Goal: Task Accomplishment & Management: Use online tool/utility

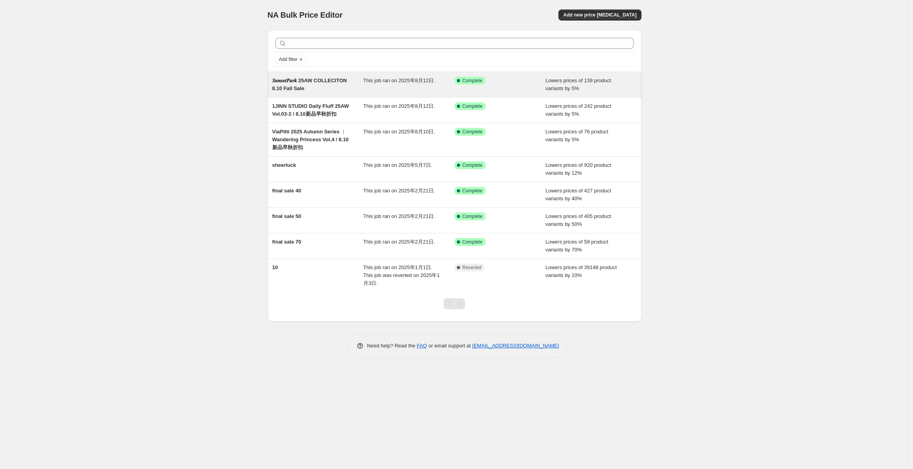
click at [341, 86] on div "𝑺𝒖𝒏𝒔𝒆𝒕𝑷𝒂𝒓𝒌 25AW COLLECITON 8.10 Fall Sale" at bounding box center [317, 85] width 91 height 16
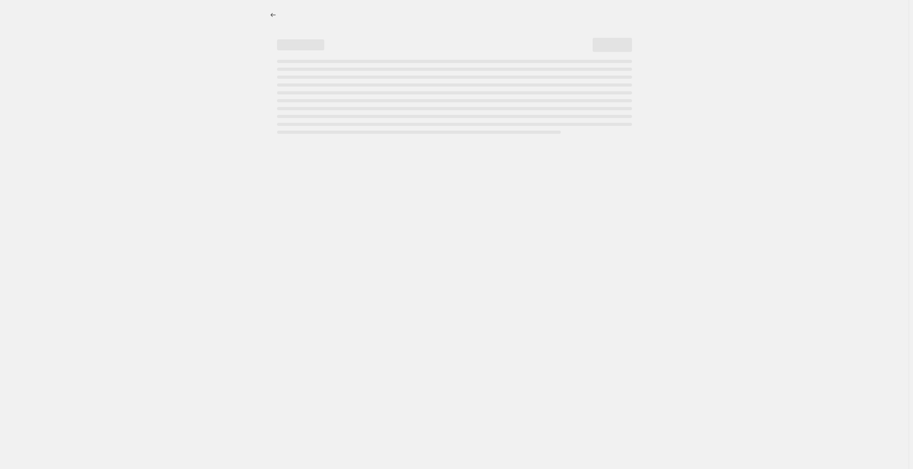
select select "percentage"
select select "collection"
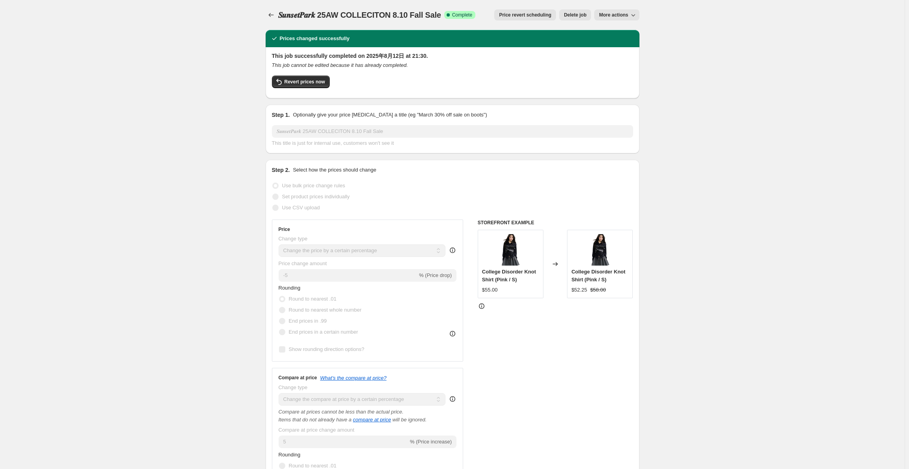
click at [620, 18] on span "More actions" at bounding box center [613, 15] width 29 height 6
click at [516, 28] on div "𝑺𝒖𝒏𝒔𝒆𝒕𝑷𝒂𝒓𝒌 25AW COLLECITON 8.10 Fall Sale. This page is ready 𝑺𝒖𝒏𝒔𝒆𝒕𝑷𝒂𝒓𝒌 25AW C…" at bounding box center [453, 15] width 374 height 30
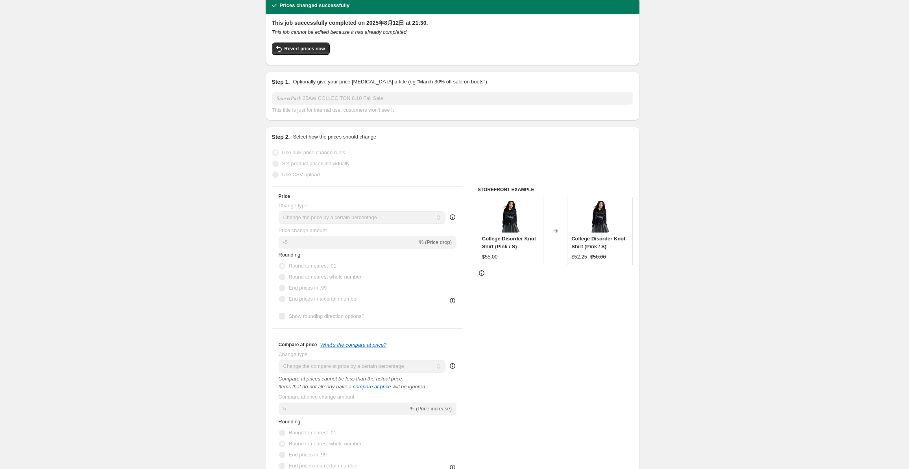
scroll to position [29, 0]
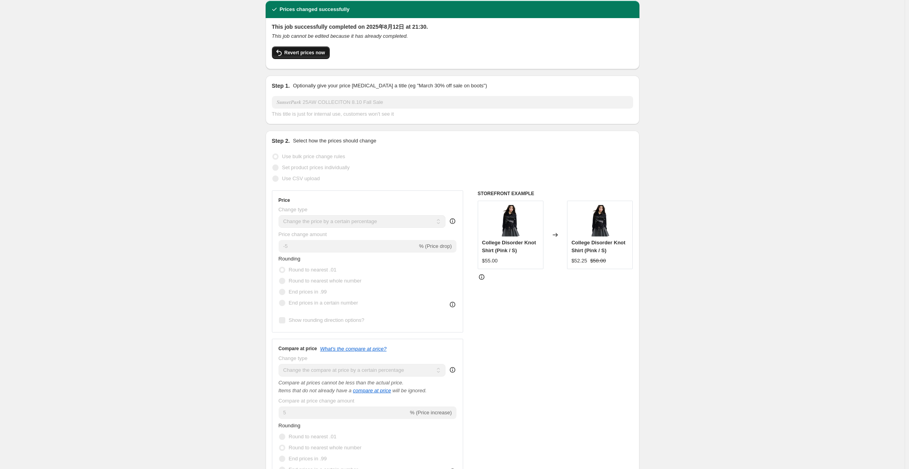
click at [310, 54] on span "Revert prices now" at bounding box center [304, 53] width 41 height 6
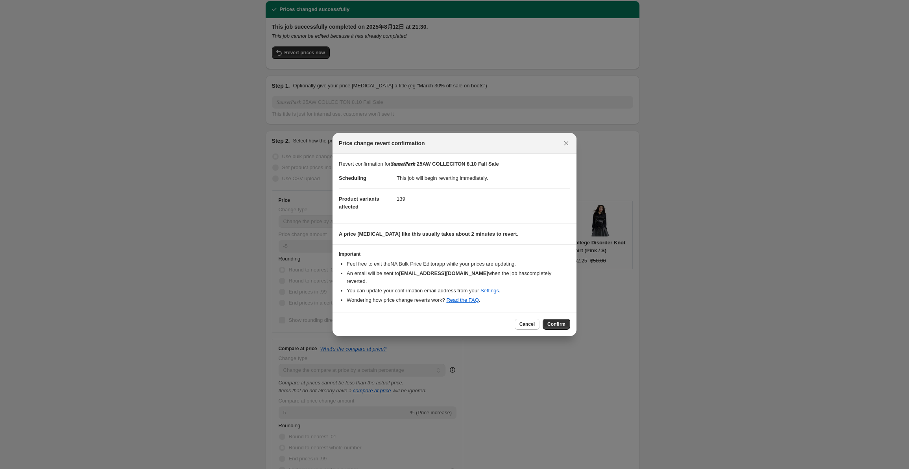
click at [550, 319] on button "Confirm" at bounding box center [556, 324] width 28 height 11
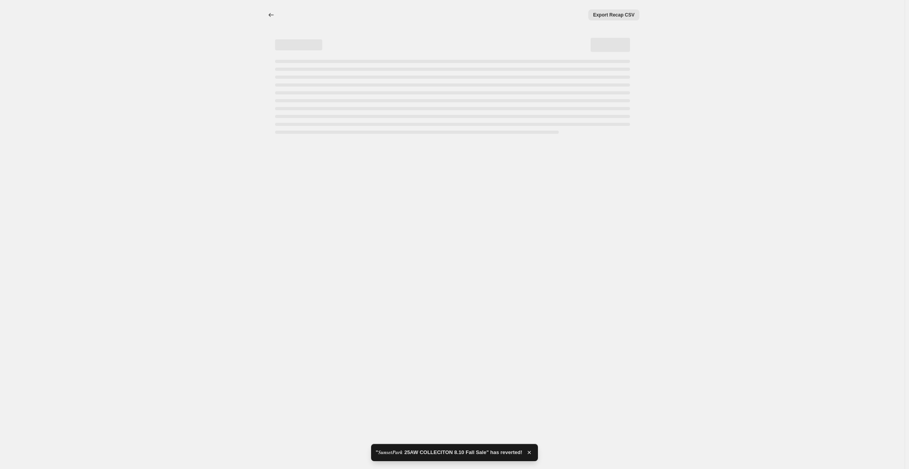
select select "percentage"
select select "collection"
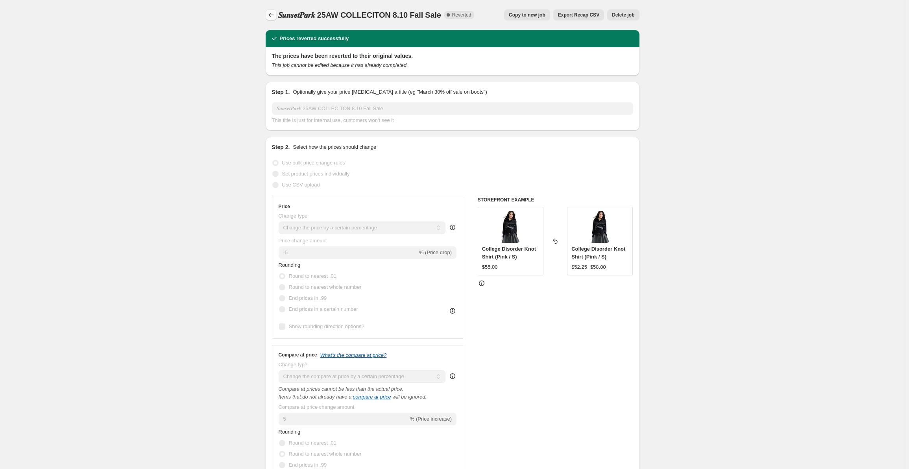
click at [270, 17] on icon "Price change jobs" at bounding box center [271, 15] width 8 height 8
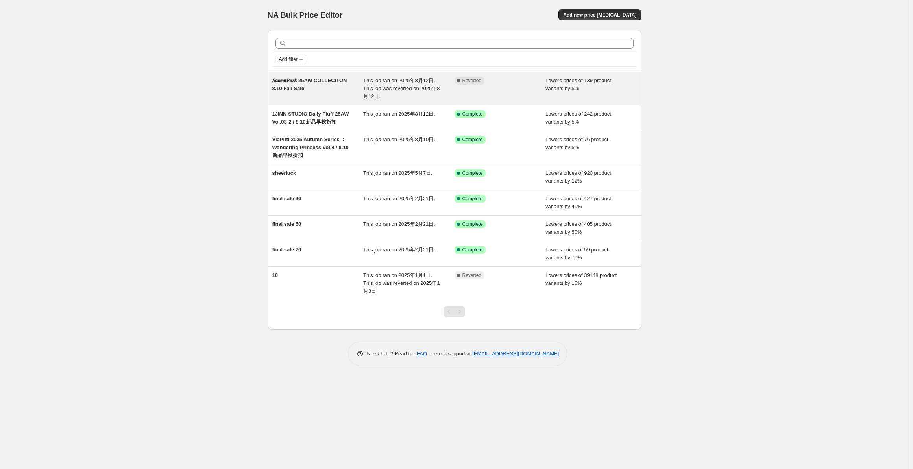
click at [506, 90] on div "Complete Reverted" at bounding box center [499, 89] width 91 height 24
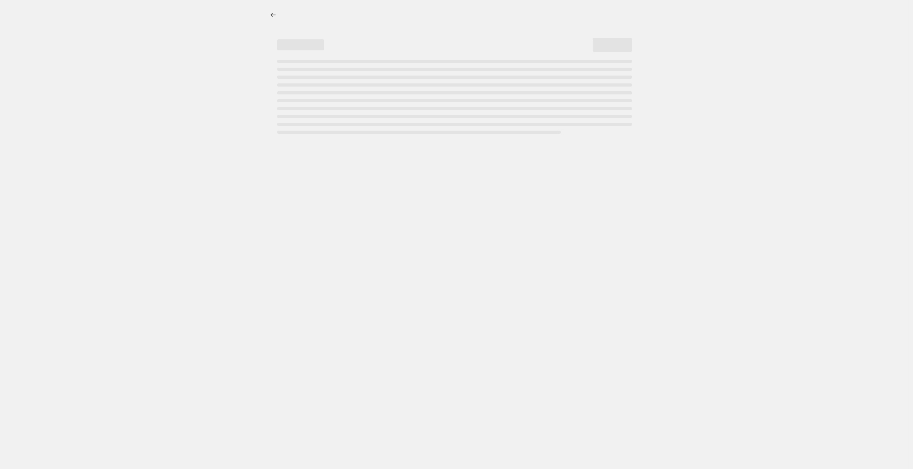
select select "percentage"
select select "collection"
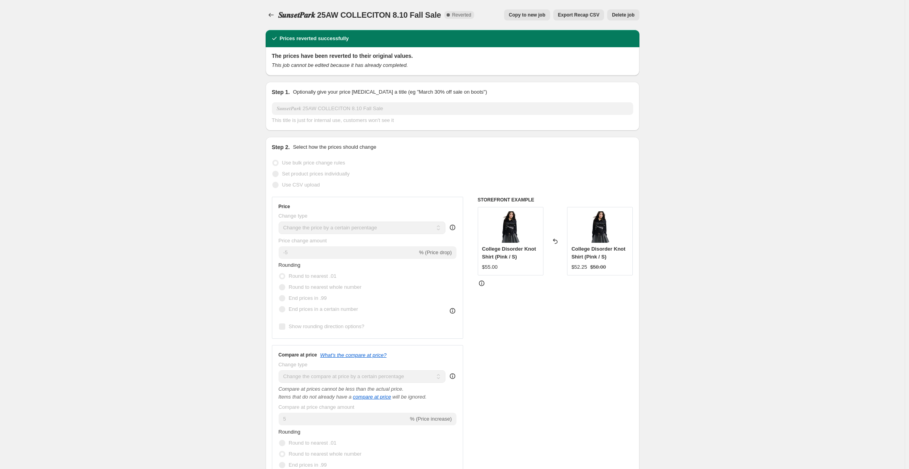
click at [389, 118] on span "This title is just for internal use, customers won't see it" at bounding box center [333, 120] width 122 height 6
click at [273, 16] on icon "Price change jobs" at bounding box center [271, 15] width 8 height 8
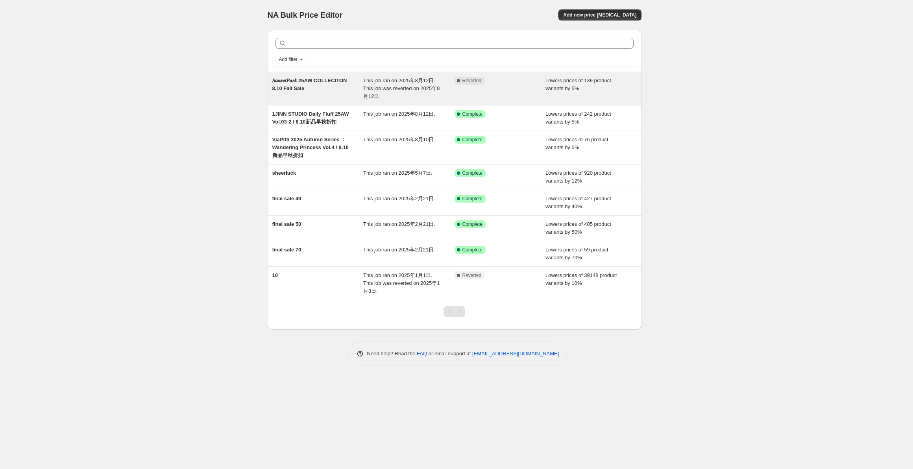
click at [341, 88] on div "𝑺𝒖𝒏𝒔𝒆𝒕𝑷𝒂𝒓𝒌 25AW COLLECITON 8.10 Fall Sale" at bounding box center [317, 89] width 91 height 24
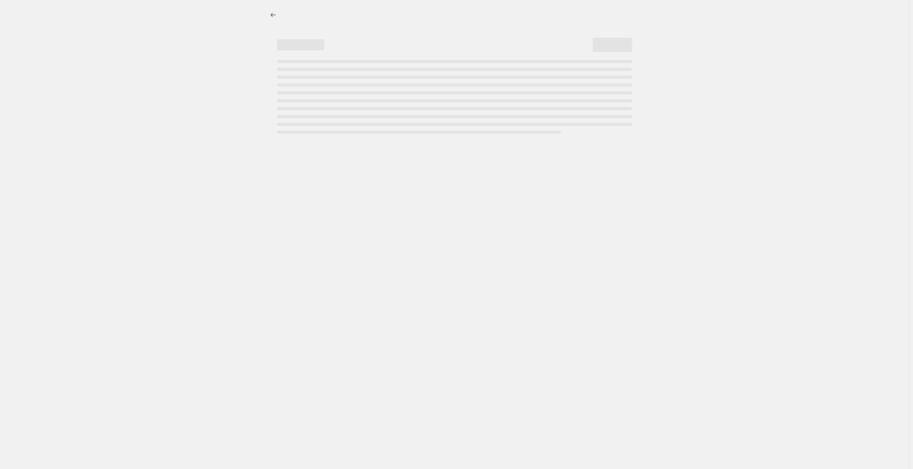
select select "percentage"
select select "collection"
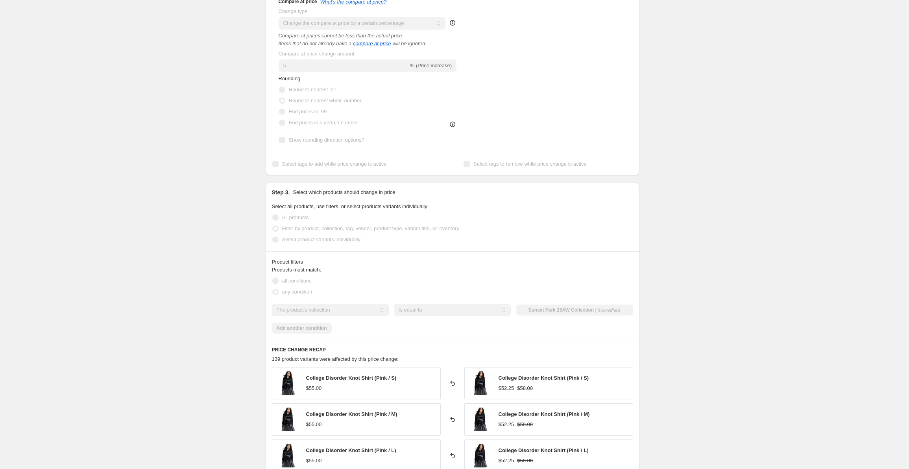
scroll to position [354, 0]
click at [314, 326] on div "Products must match: all conditions any condition The product The product's col…" at bounding box center [452, 299] width 361 height 68
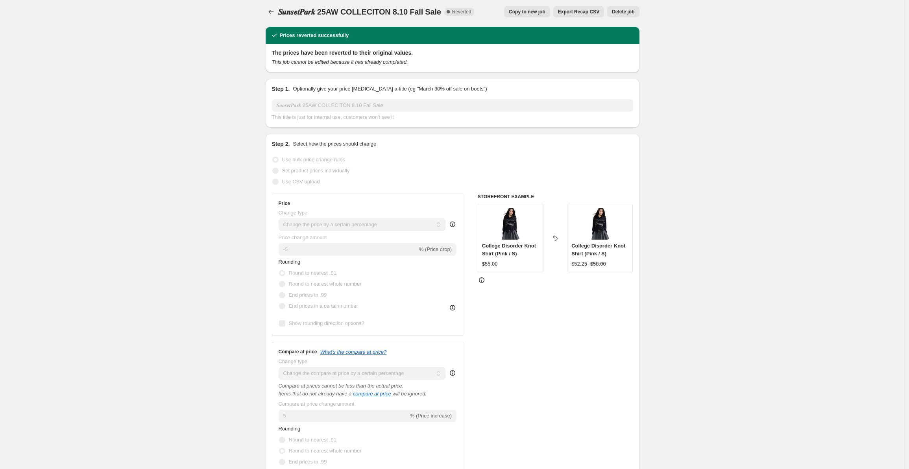
scroll to position [0, 0]
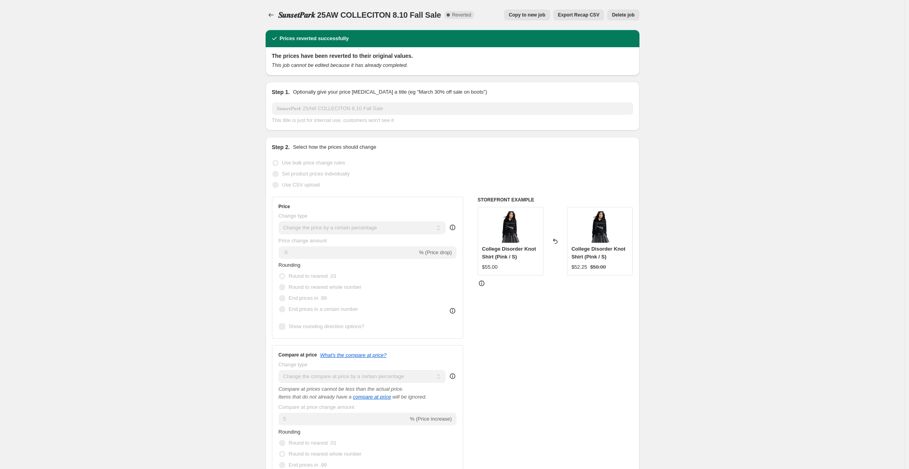
click at [373, 37] on div "Prices reverted successfully" at bounding box center [452, 39] width 364 height 8
click at [277, 16] on button "Price change jobs" at bounding box center [271, 14] width 11 height 11
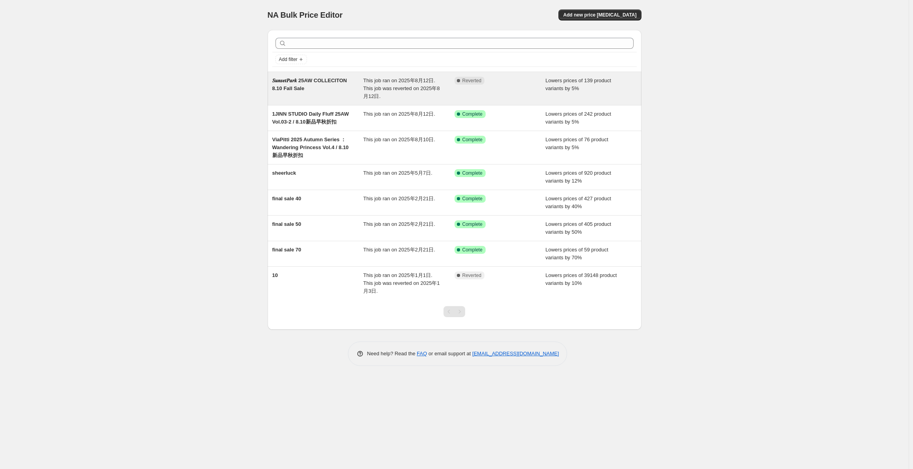
click at [469, 92] on div "Complete Reverted" at bounding box center [499, 89] width 91 height 24
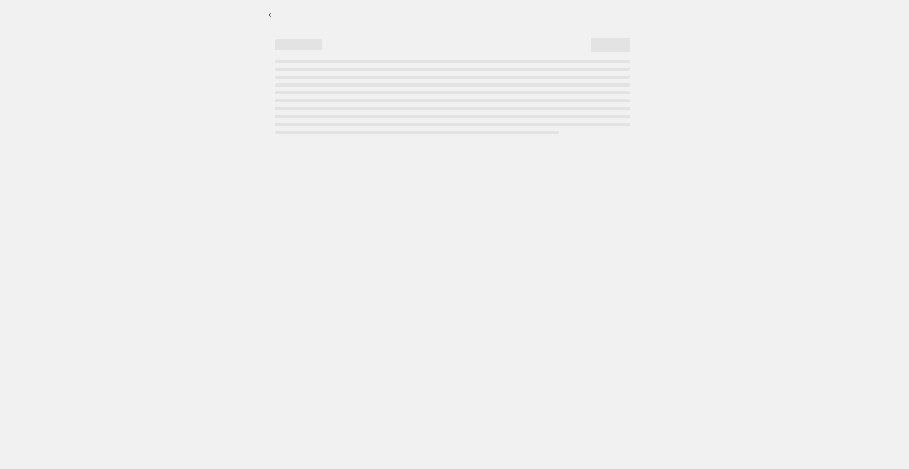
select select "percentage"
select select "collection"
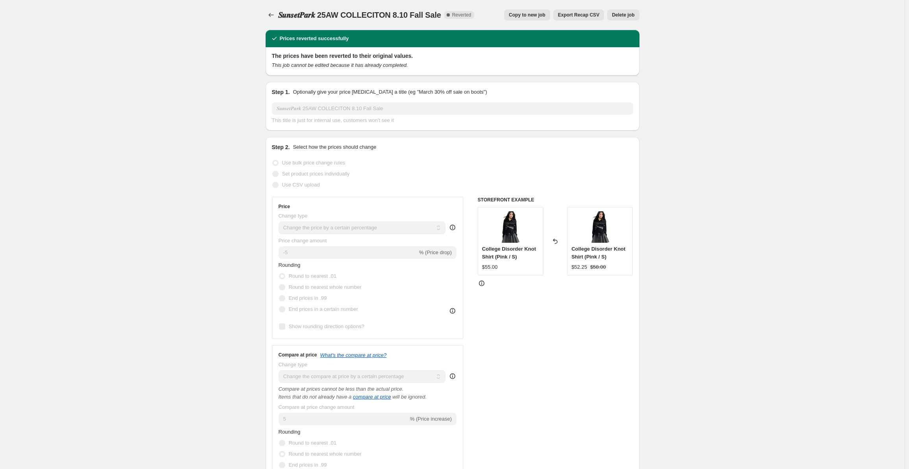
click at [539, 18] on span "Copy to new job" at bounding box center [527, 15] width 37 height 6
select select "percentage"
select select "collection"
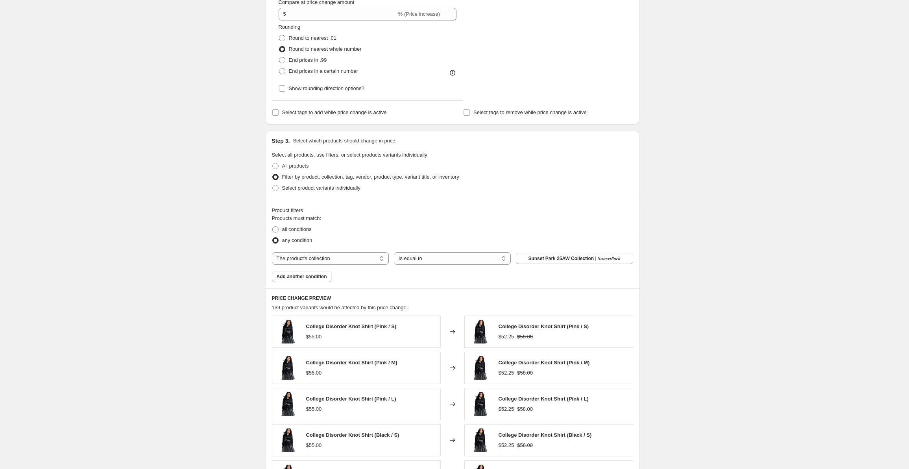
scroll to position [354, 0]
click at [317, 110] on span "Select tags to add while price change is active" at bounding box center [334, 111] width 105 height 6
click at [279, 110] on input "Select tags to add while price change is active" at bounding box center [275, 111] width 6 height 6
checkbox input "true"
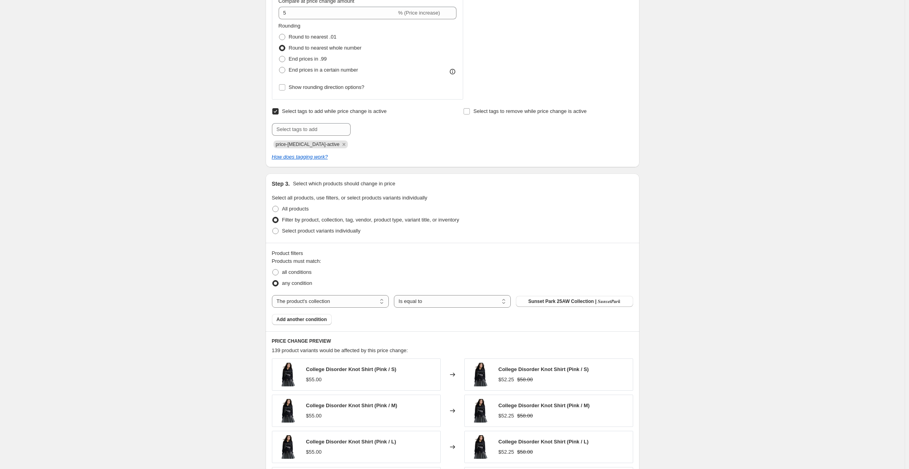
click at [312, 142] on span "price-[MEDICAL_DATA]-active" at bounding box center [308, 145] width 64 height 6
drag, startPoint x: 497, startPoint y: 113, endPoint x: 365, endPoint y: 153, distance: 137.5
click at [496, 113] on span "Select tags to remove while price change is active" at bounding box center [529, 111] width 113 height 6
click at [470, 113] on input "Select tags to remove while price change is active" at bounding box center [466, 111] width 6 height 6
checkbox input "true"
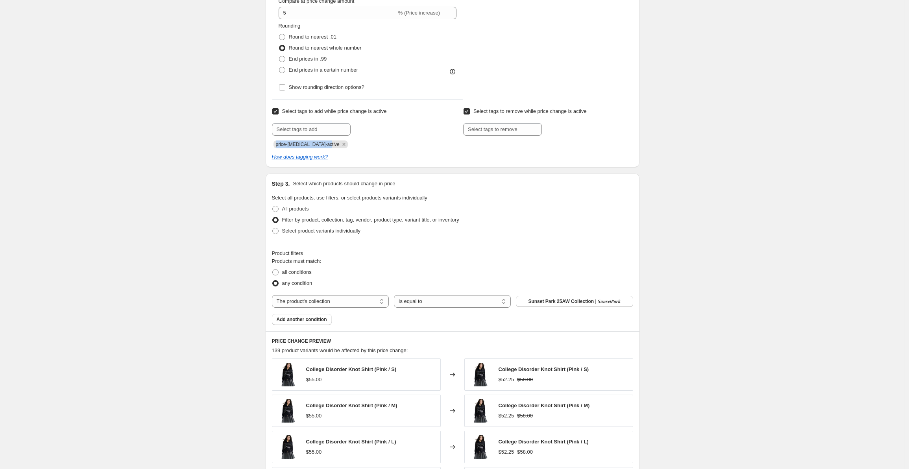
drag, startPoint x: 327, startPoint y: 144, endPoint x: 273, endPoint y: 144, distance: 54.3
copy span "price-[MEDICAL_DATA]-active"
click at [487, 125] on input "text" at bounding box center [502, 129] width 79 height 13
paste input "price-[MEDICAL_DATA]-active"
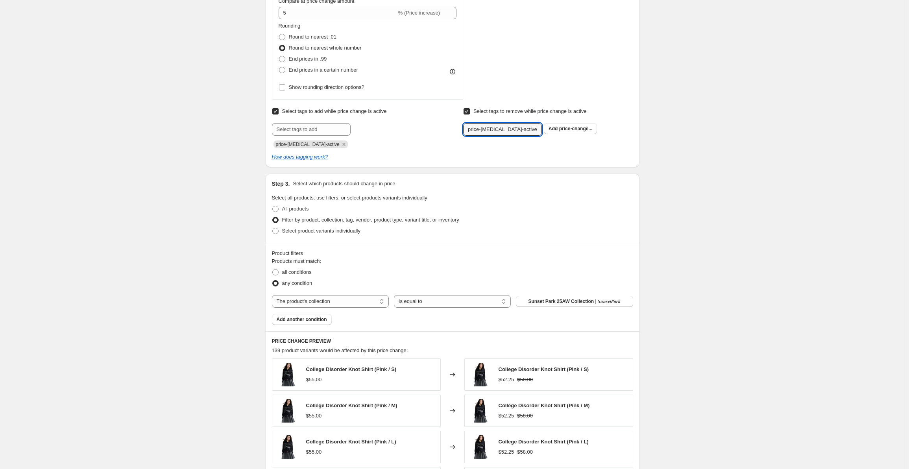
type input "price-[MEDICAL_DATA]-active"
click at [447, 145] on div "Select tags to add while price change is active Submit price-[MEDICAL_DATA]-act…" at bounding box center [452, 127] width 361 height 42
click at [554, 127] on b "Add" at bounding box center [552, 129] width 9 height 6
click at [579, 154] on div "How does tagging work?" at bounding box center [452, 157] width 361 height 8
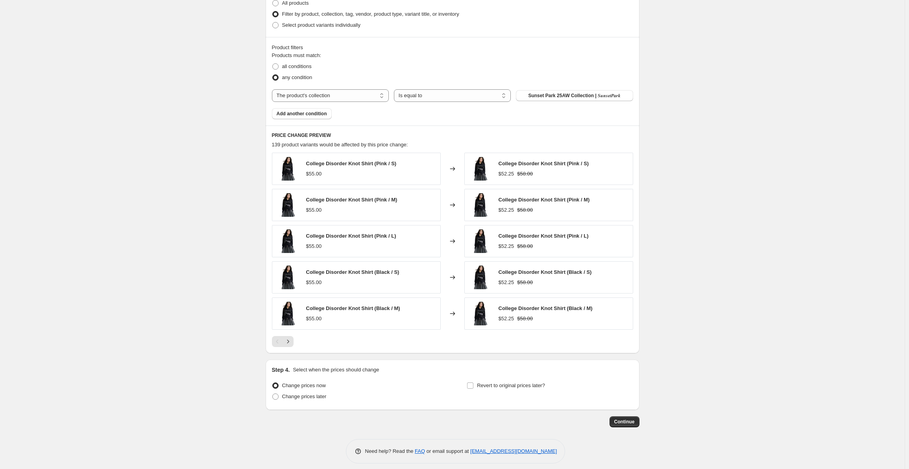
scroll to position [566, 0]
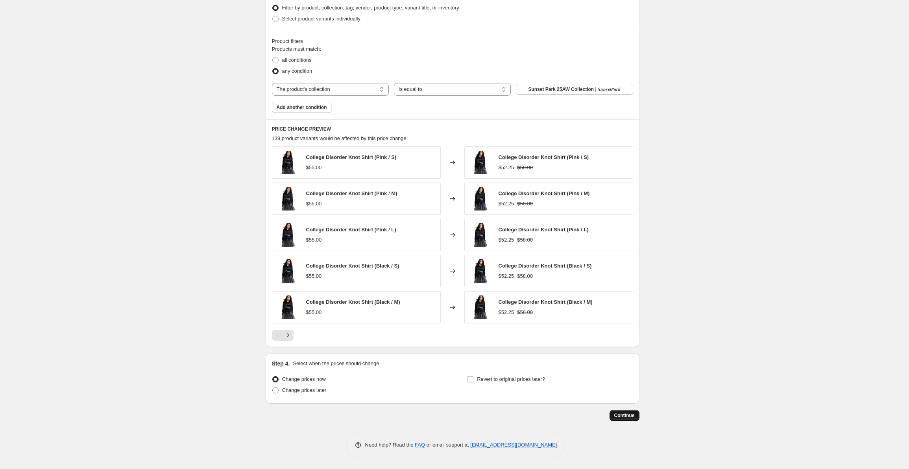
click at [625, 412] on button "Continue" at bounding box center [624, 415] width 30 height 11
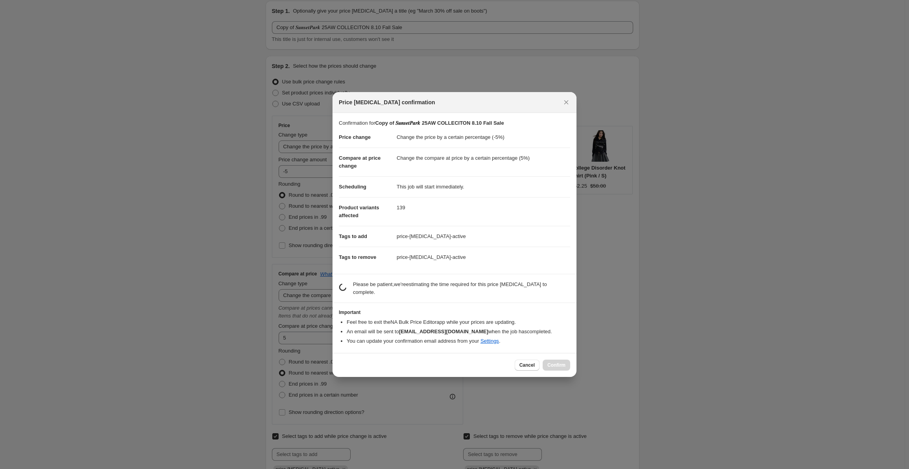
scroll to position [0, 0]
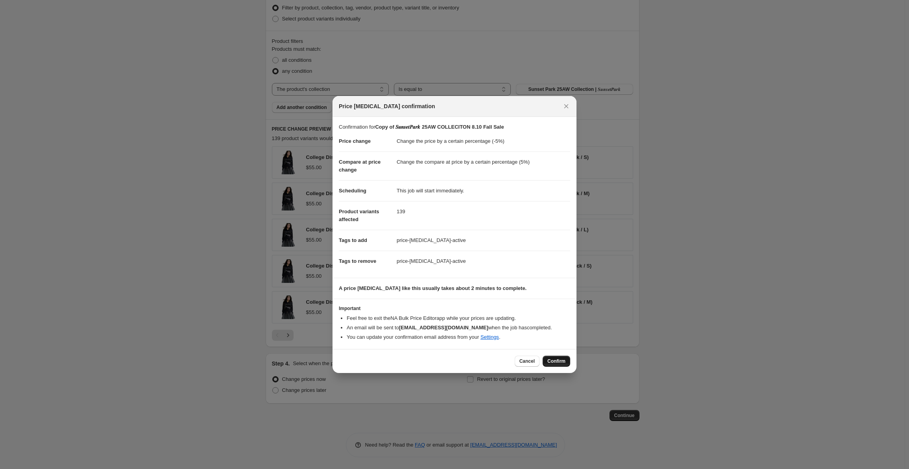
click at [566, 363] on button "Confirm" at bounding box center [556, 361] width 28 height 11
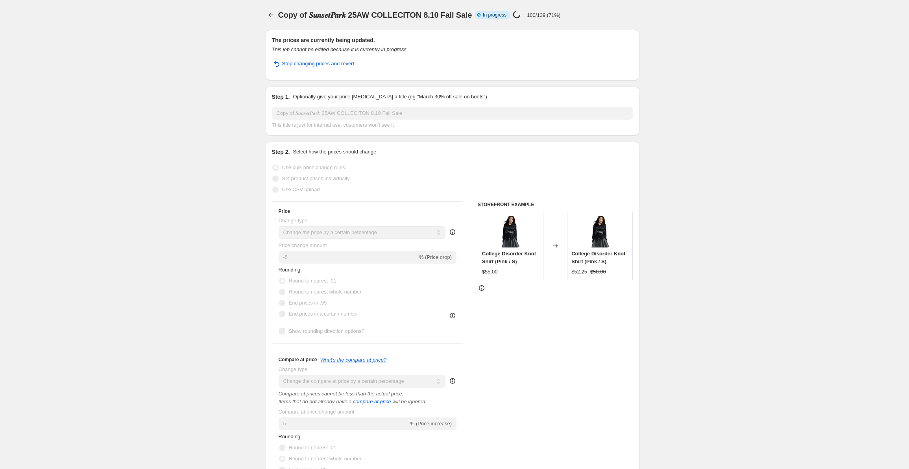
select select "percentage"
select select "collection"
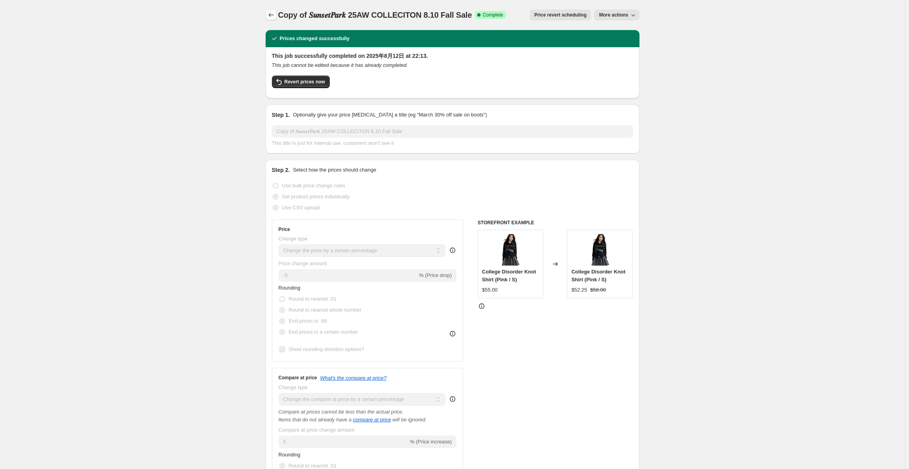
click at [271, 16] on icon "Price change jobs" at bounding box center [270, 15] width 5 height 4
